Goal: Navigation & Orientation: Understand site structure

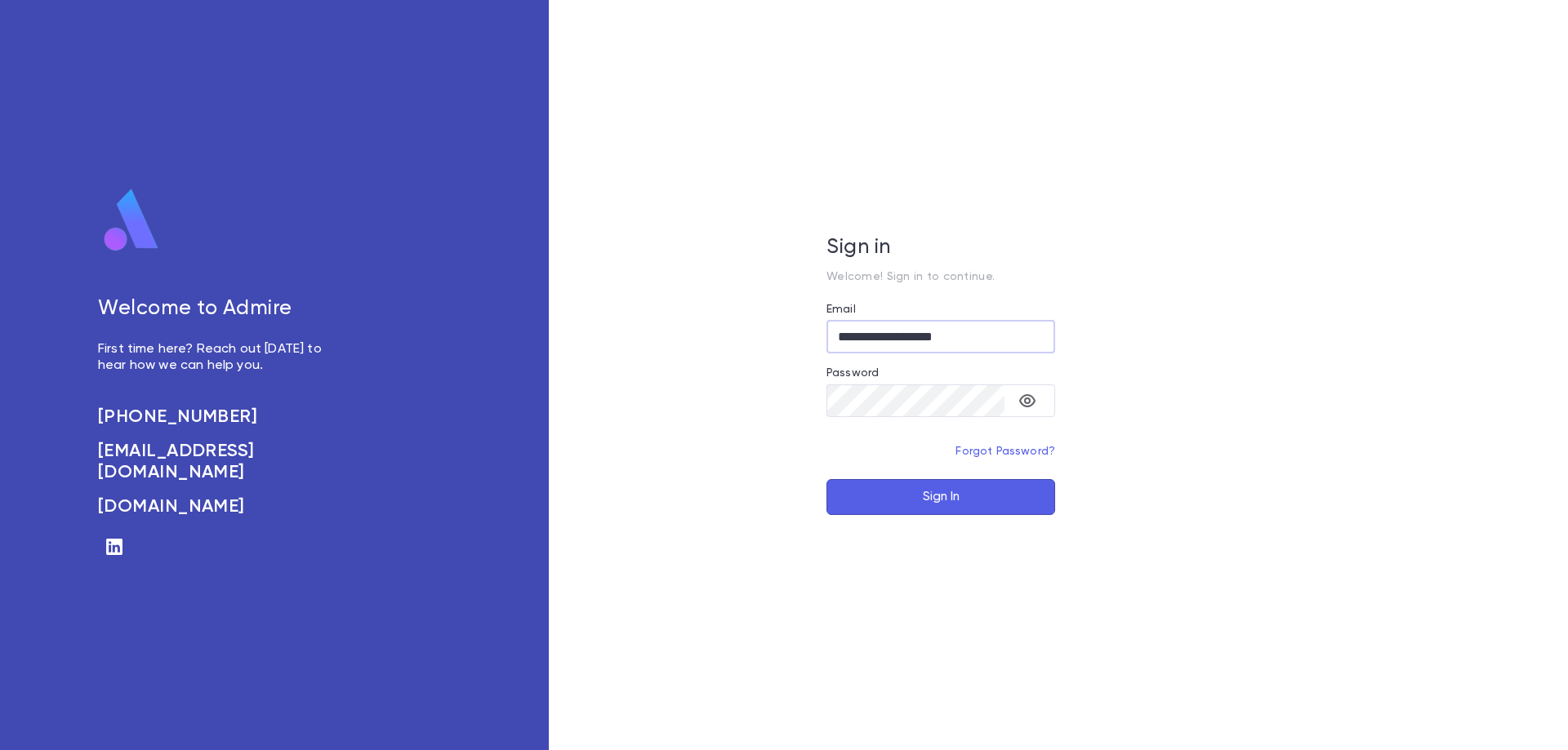
type input "**********"
click at [771, 400] on div "**********" at bounding box center [941, 375] width 784 height 750
click at [1023, 408] on icon "toggle password visibility" at bounding box center [1027, 400] width 19 height 19
click at [967, 491] on button "Sign In" at bounding box center [941, 497] width 228 height 36
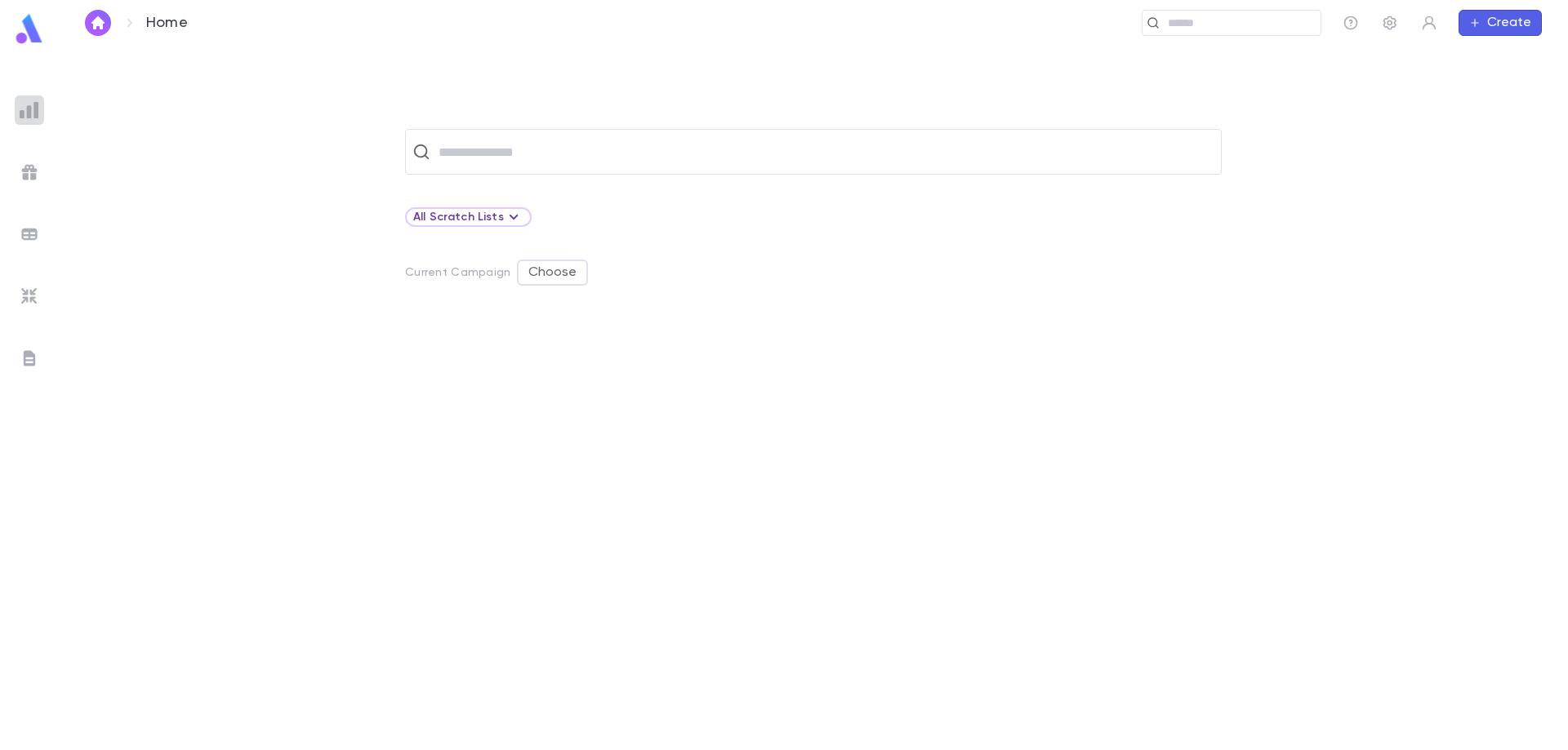
click at [34, 101] on img at bounding box center [29, 110] width 19 height 19
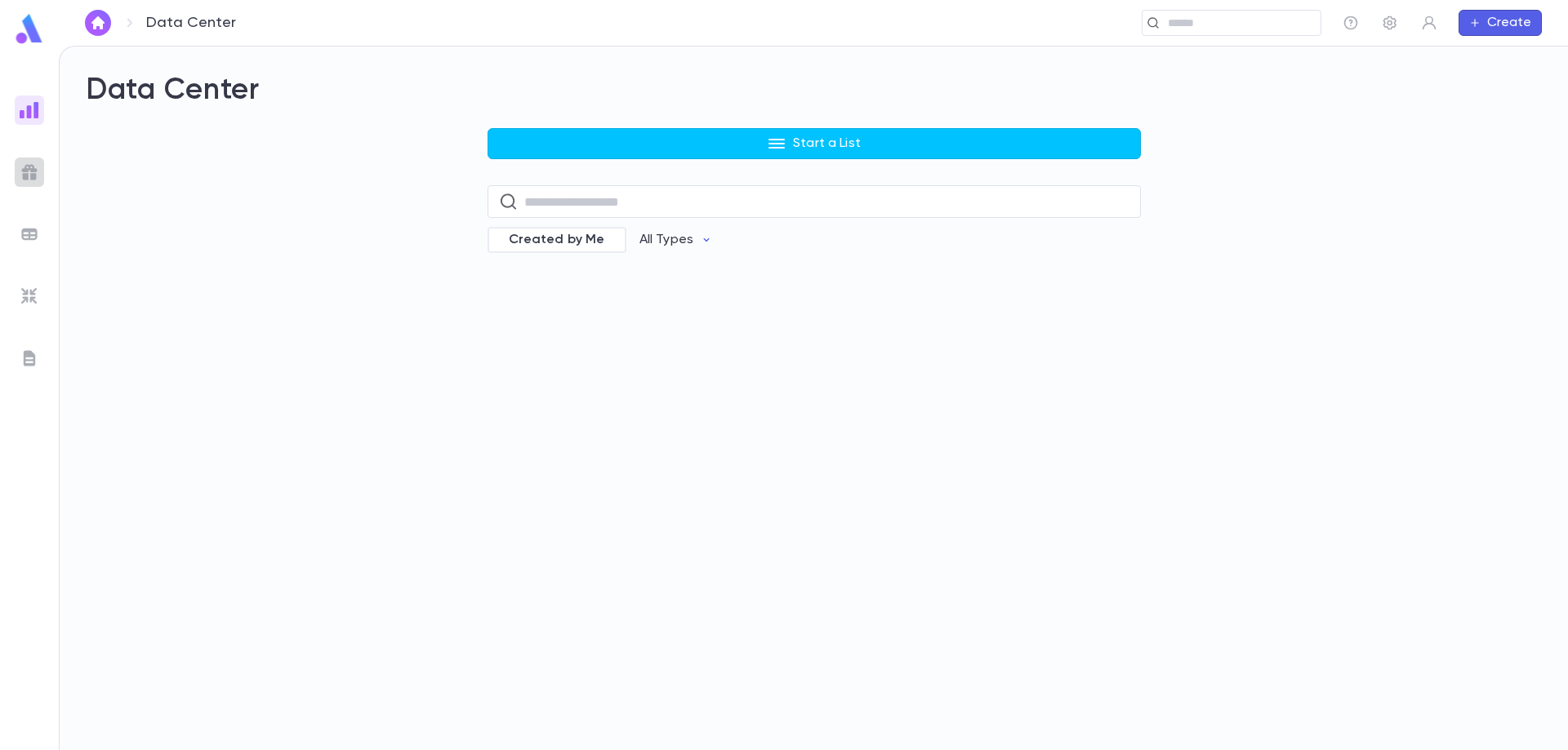
click at [30, 163] on img at bounding box center [29, 172] width 19 height 19
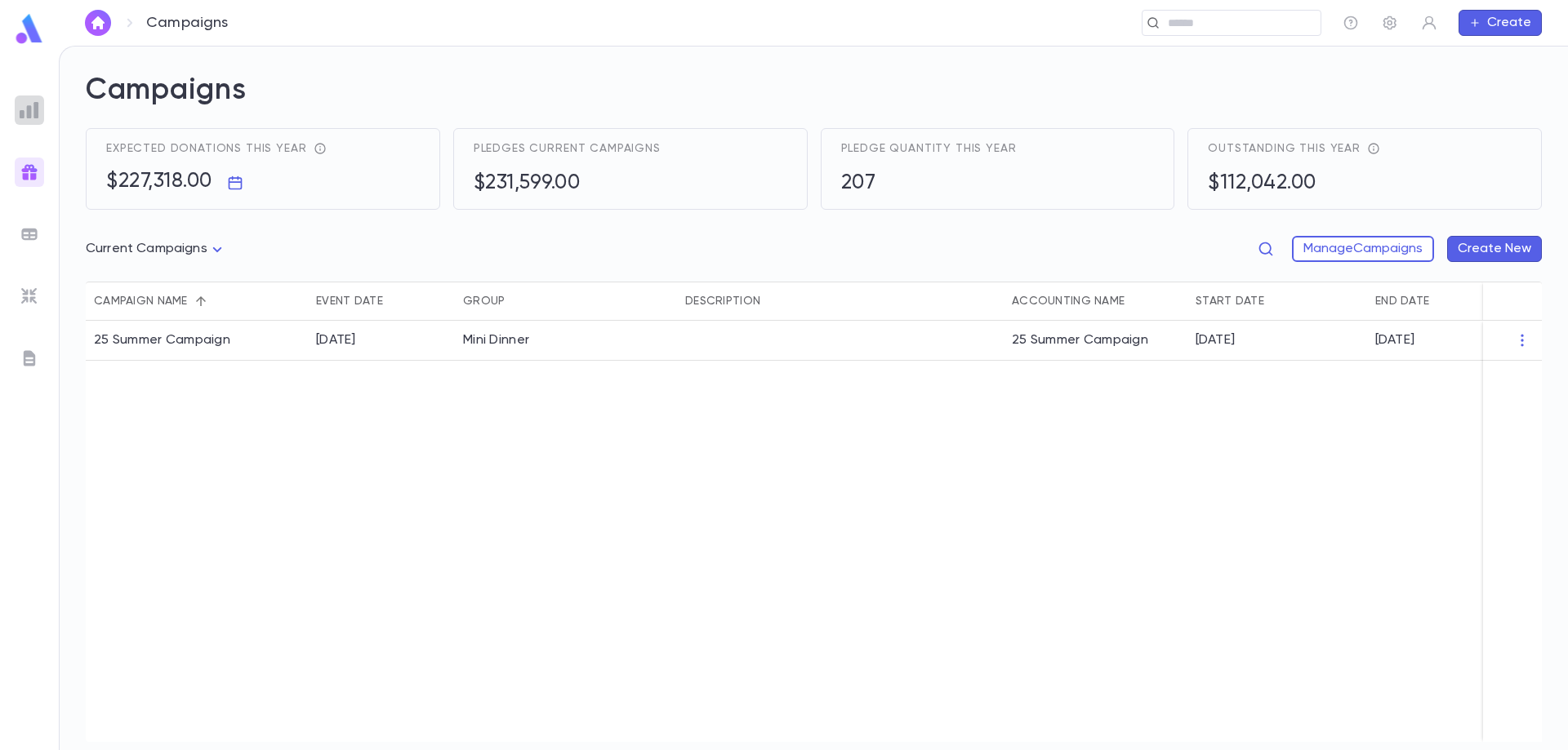
click at [29, 114] on img at bounding box center [29, 110] width 19 height 19
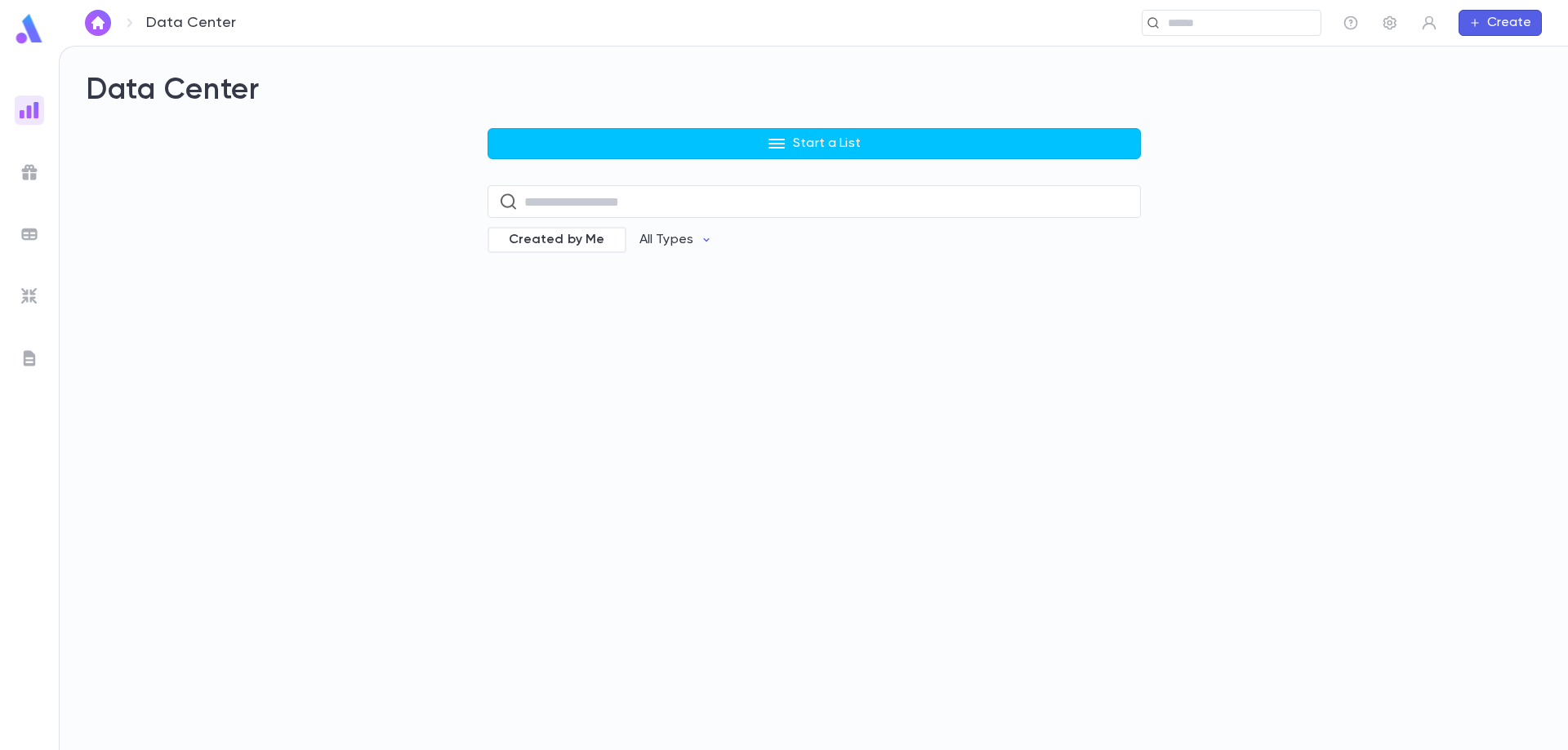
click at [30, 177] on img at bounding box center [29, 172] width 19 height 19
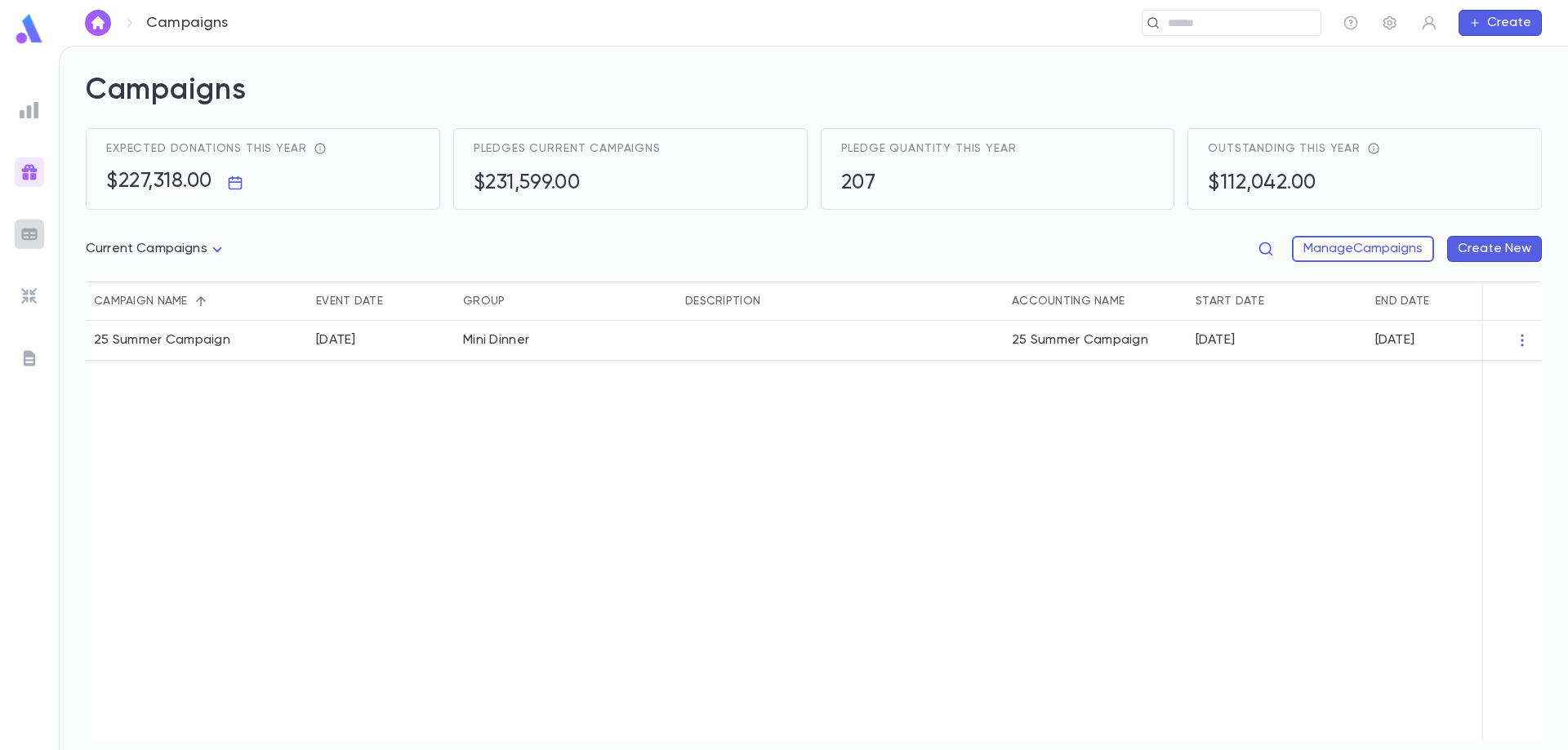
click at [30, 225] on img at bounding box center [29, 234] width 19 height 19
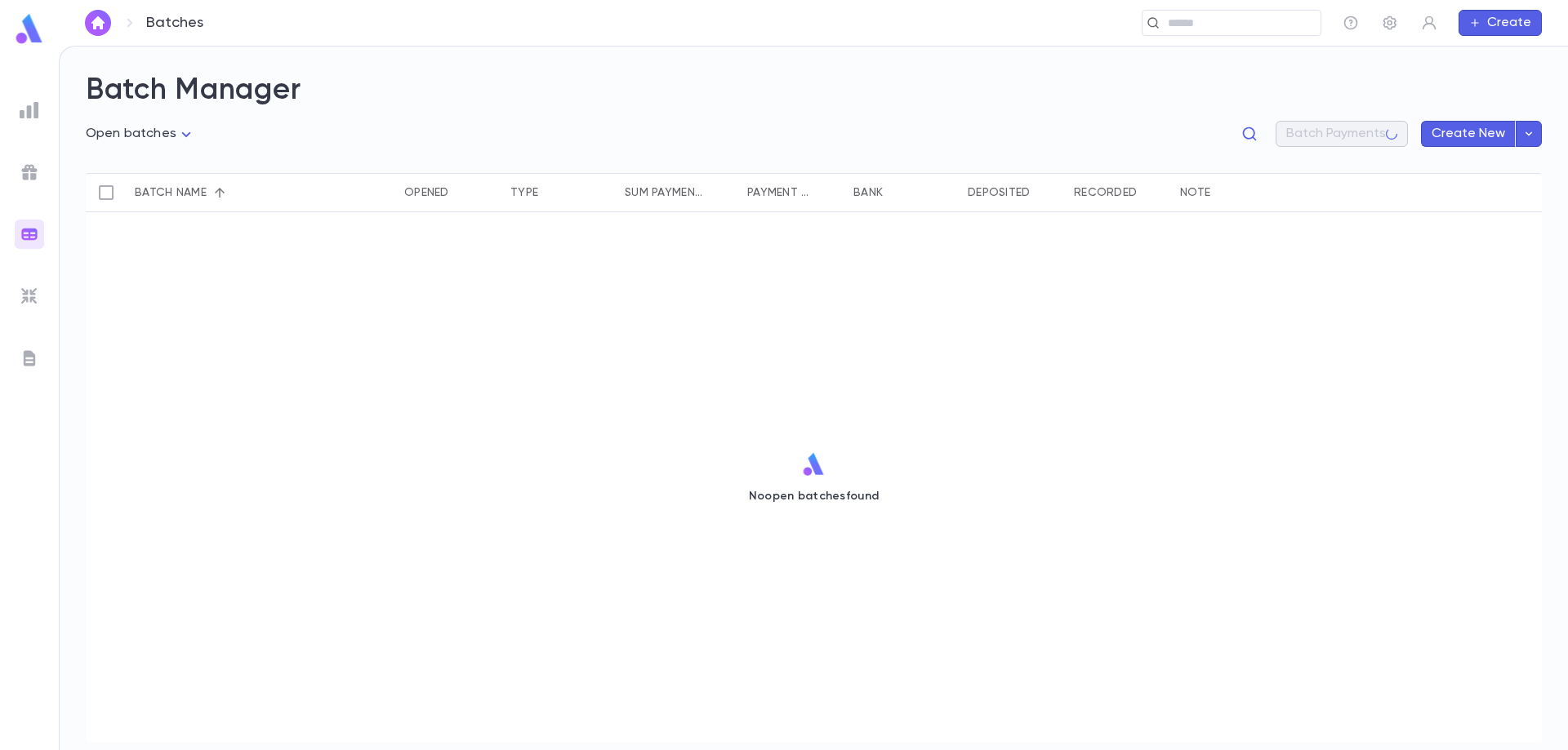
click at [25, 299] on img at bounding box center [29, 295] width 19 height 19
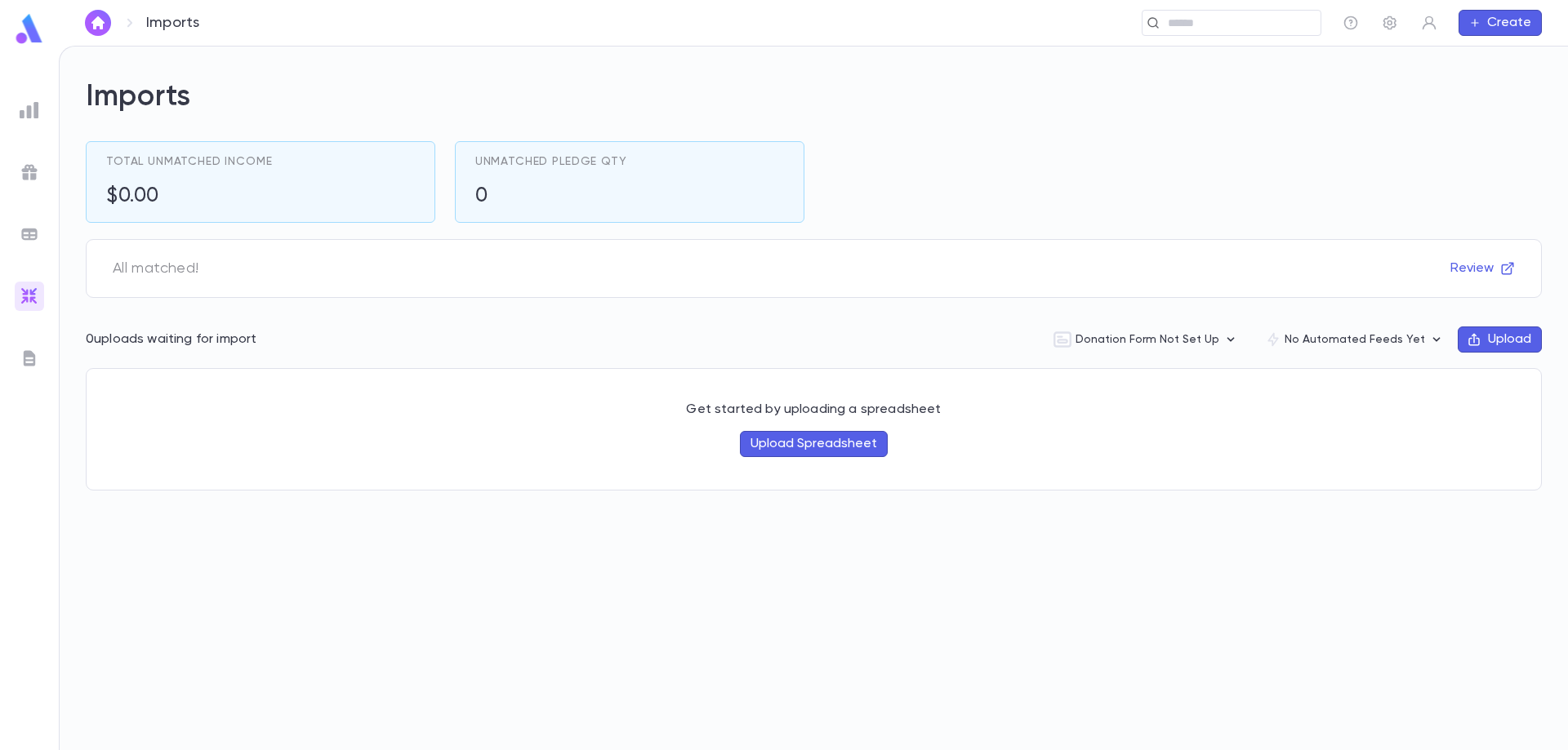
click at [26, 340] on ul at bounding box center [29, 420] width 59 height 662
click at [27, 352] on img at bounding box center [29, 358] width 19 height 19
